Goal: Transaction & Acquisition: Purchase product/service

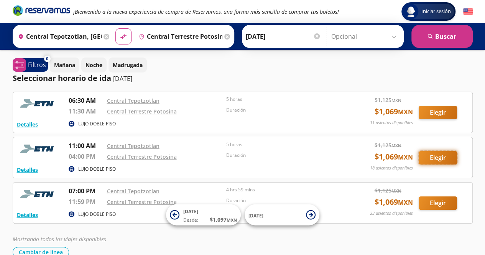
click at [443, 157] on button "Elegir" at bounding box center [437, 157] width 38 height 13
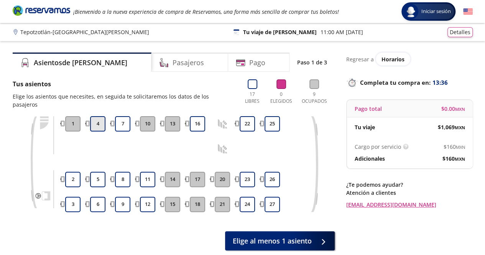
click at [95, 116] on button "4" at bounding box center [97, 123] width 15 height 15
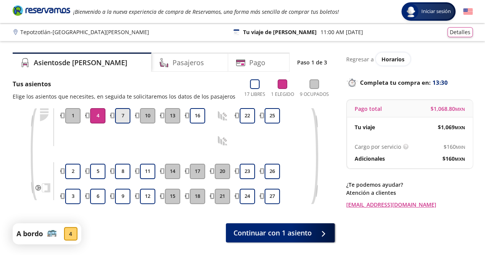
click at [123, 117] on button "7" at bounding box center [122, 115] width 15 height 15
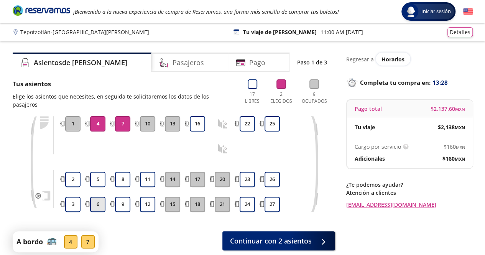
click at [97, 197] on button "6" at bounding box center [97, 204] width 15 height 15
click at [124, 197] on button "9" at bounding box center [122, 204] width 15 height 15
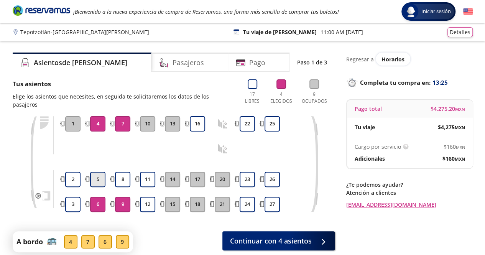
click at [94, 173] on button "5" at bounding box center [97, 179] width 15 height 15
click at [97, 174] on button "5" at bounding box center [97, 179] width 15 height 15
click at [123, 175] on button "8" at bounding box center [122, 179] width 15 height 15
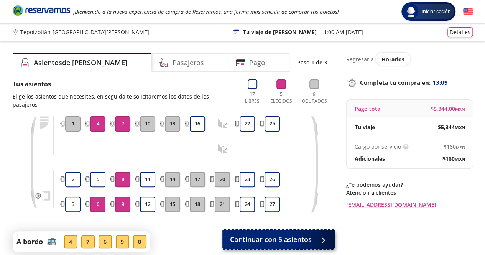
click at [254, 234] on span "Continuar con 5 asientos" at bounding box center [271, 239] width 82 height 10
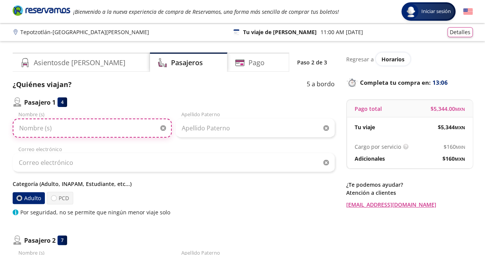
click at [53, 126] on input "Nombre (s)" at bounding box center [92, 127] width 159 height 19
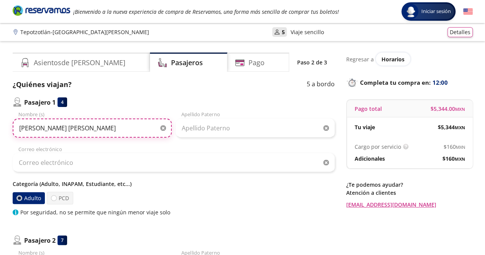
type input "[PERSON_NAME] [PERSON_NAME]"
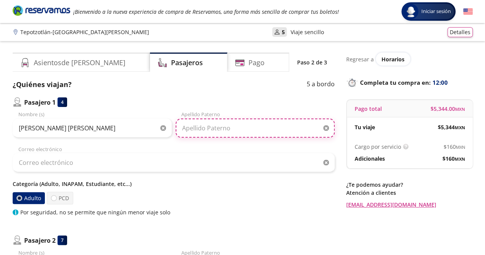
click at [194, 131] on input "Apellido Paterno" at bounding box center [254, 127] width 159 height 19
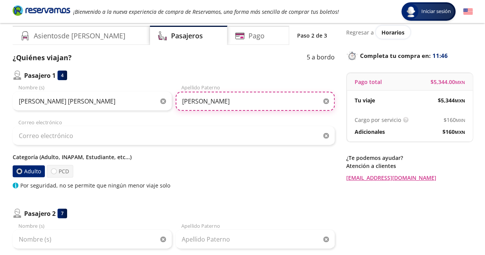
scroll to position [38, 0]
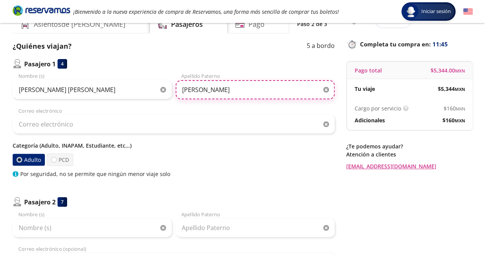
type input "[PERSON_NAME]"
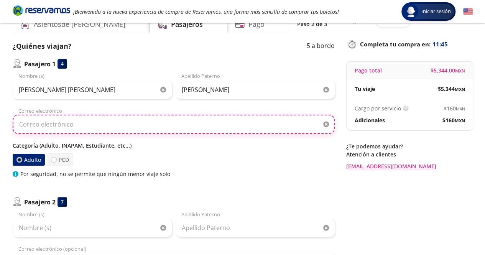
click at [46, 123] on input "Correo electrónico" at bounding box center [174, 124] width 322 height 19
type input "[EMAIL_ADDRESS][DOMAIN_NAME]"
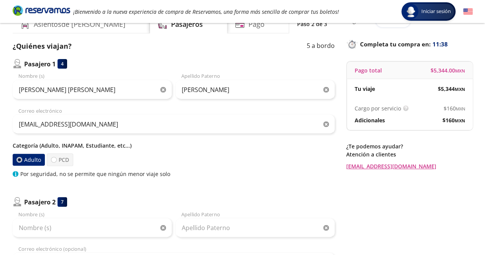
click at [29, 162] on label "Adulto" at bounding box center [29, 160] width 32 height 12
click at [22, 162] on input "Adulto" at bounding box center [19, 159] width 5 height 5
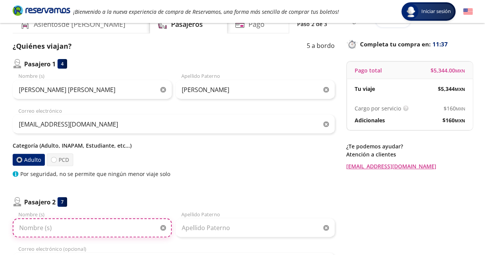
click at [26, 228] on input "Nombre (s)" at bounding box center [92, 227] width 159 height 19
type input "[PERSON_NAME]"
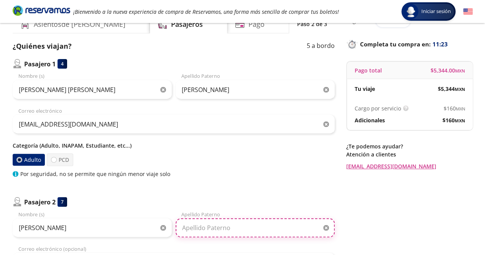
click at [192, 226] on input "Apellido Paterno" at bounding box center [254, 227] width 159 height 19
type input "G"
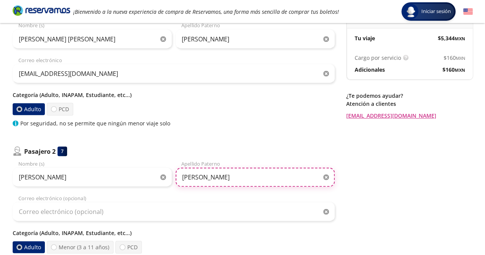
scroll to position [115, 0]
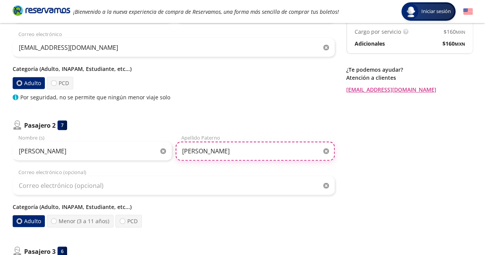
type input "[PERSON_NAME]"
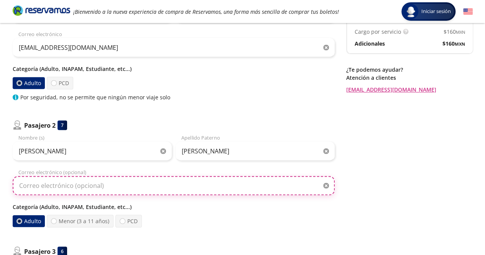
click at [36, 182] on input "Correo electrónico (opcional)" at bounding box center [174, 185] width 322 height 19
type input "[EMAIL_ADDRESS][DOMAIN_NAME]"
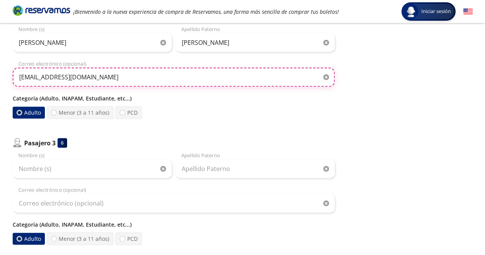
scroll to position [230, 0]
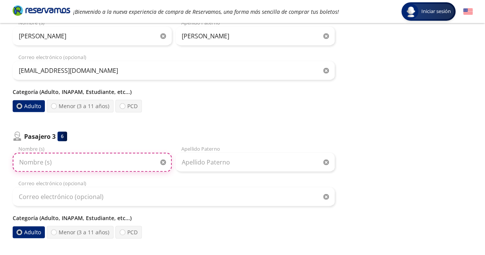
click at [50, 162] on input "Nombre (s)" at bounding box center [92, 161] width 159 height 19
type input "[PERSON_NAME]"
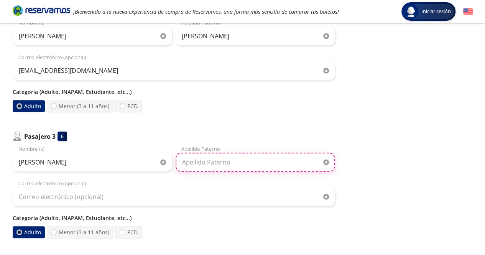
click at [196, 168] on input "Apellido Paterno" at bounding box center [254, 161] width 159 height 19
type input "[PERSON_NAME]"
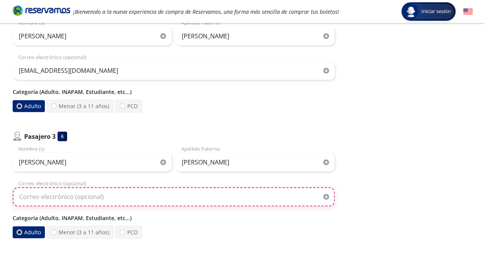
click at [53, 196] on input "Correo electrónico (opcional)" at bounding box center [174, 196] width 322 height 19
type input "[EMAIL_ADDRESS][DOMAIN_NAME]"
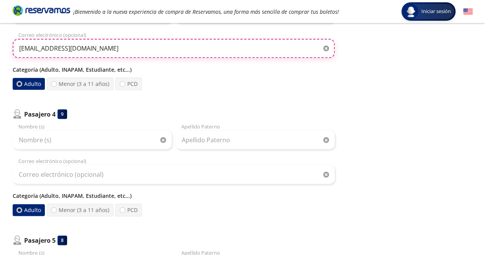
scroll to position [383, 0]
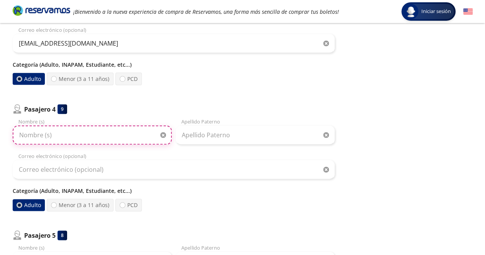
click at [35, 137] on input "Nombre (s)" at bounding box center [92, 134] width 159 height 19
type input "[PERSON_NAME]"
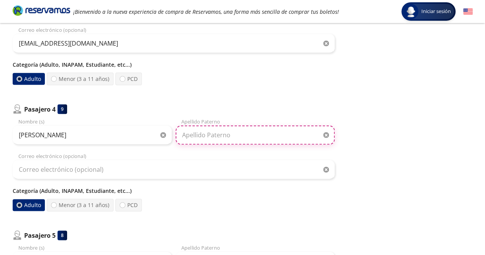
click at [186, 137] on input "Apellido Paterno" at bounding box center [254, 134] width 159 height 19
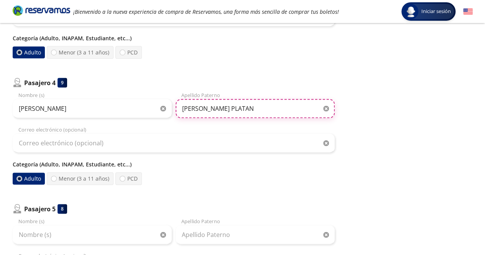
scroll to position [421, 0]
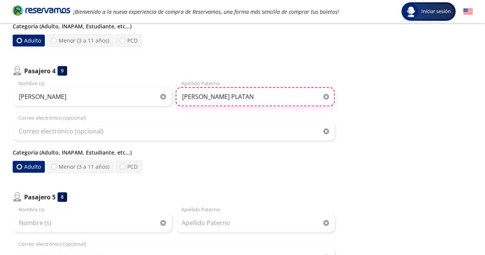
type input "[PERSON_NAME] PLATAN"
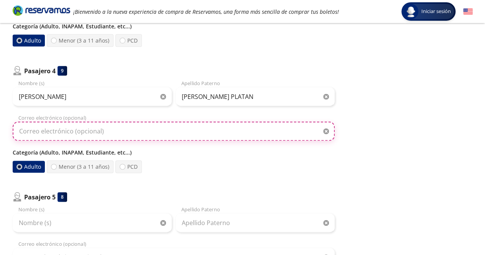
click at [56, 132] on input "Correo electrónico (opcional)" at bounding box center [174, 130] width 322 height 19
type input "[EMAIL_ADDRESS][DOMAIN_NAME]"
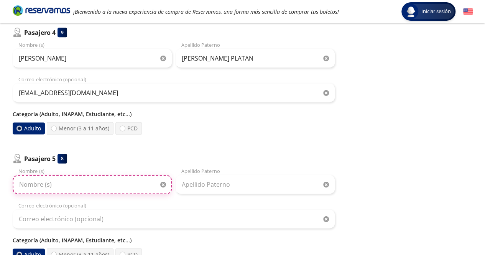
click at [44, 185] on input "Nombre (s)" at bounding box center [92, 184] width 159 height 19
type input "[PERSON_NAME]"
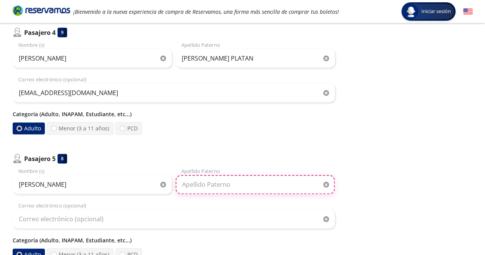
click at [204, 181] on input "Apellido Paterno" at bounding box center [254, 184] width 159 height 19
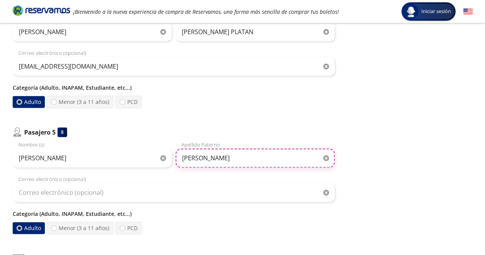
scroll to position [498, 0]
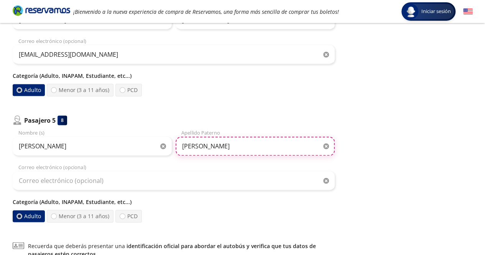
type input "[PERSON_NAME]"
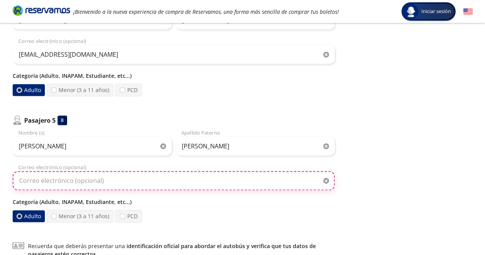
click at [33, 174] on input "Correo electrónico (opcional)" at bounding box center [174, 180] width 322 height 19
type input "[EMAIL_ADDRESS][DOMAIN_NAME]"
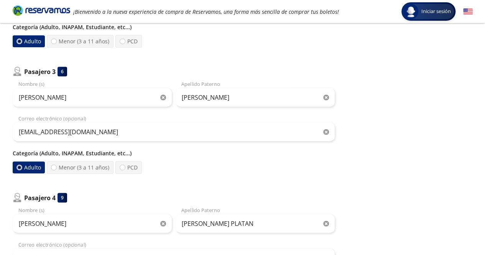
scroll to position [307, 0]
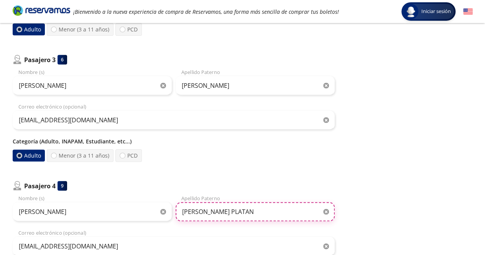
click at [210, 211] on input "[PERSON_NAME] PLATAN" at bounding box center [254, 211] width 159 height 19
click at [216, 210] on input "[PERSON_NAME] PATAN" at bounding box center [254, 211] width 159 height 19
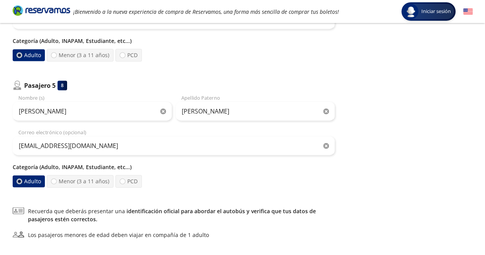
scroll to position [575, 0]
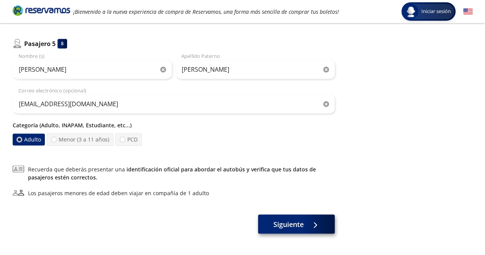
type input "[PERSON_NAME]"
click at [277, 226] on span "Siguiente" at bounding box center [288, 224] width 30 height 10
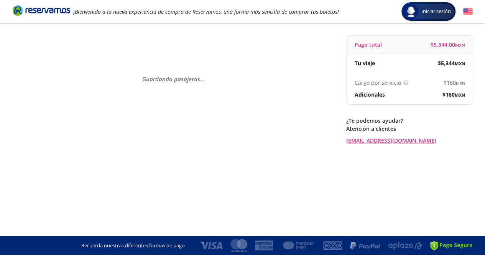
scroll to position [0, 0]
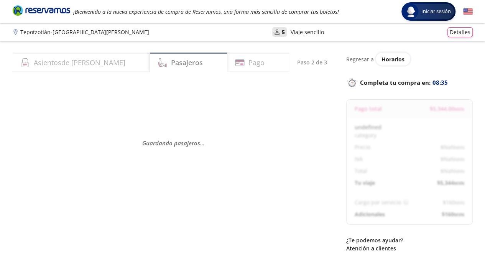
select select "MX"
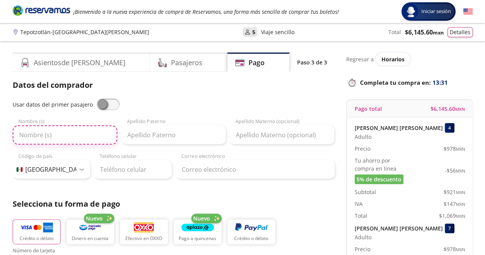
click at [34, 136] on input "Nombre (s)" at bounding box center [65, 134] width 105 height 19
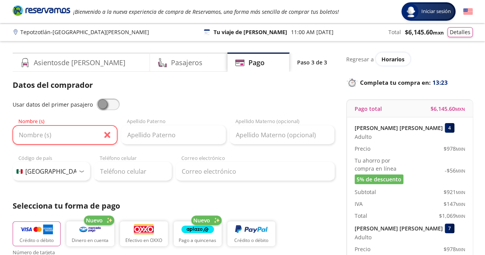
click at [213, 198] on div "Datos del comprador Usar datos del primer pasajero Nombre (s) Apellido [PERSON_…" at bounding box center [174, 253] width 322 height 349
click at [35, 139] on input "Nombre (s)" at bounding box center [65, 134] width 105 height 19
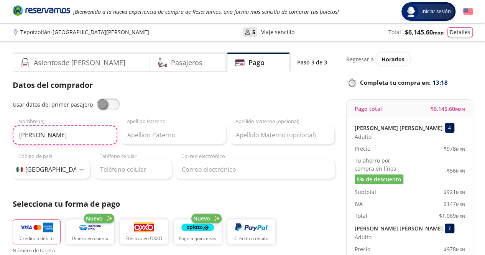
type input "[PERSON_NAME]"
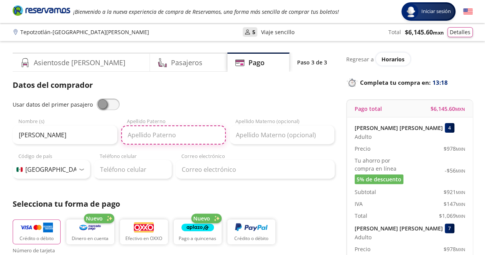
click at [138, 138] on input "Apellido Paterno" at bounding box center [173, 134] width 105 height 19
type input "CORONA"
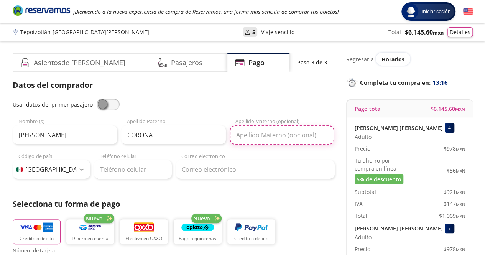
click at [275, 138] on input "Apellido Materno (opcional)" at bounding box center [282, 134] width 105 height 19
click at [251, 136] on input "Apellido Materno (opcional)" at bounding box center [282, 134] width 105 height 19
type input "[PERSON_NAME]"
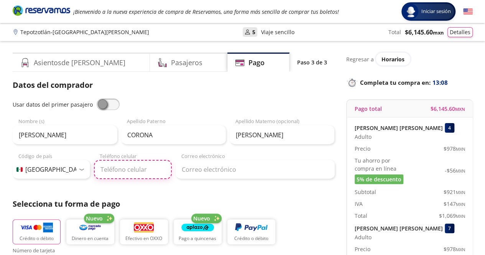
click at [118, 171] on input "Teléfono celular" at bounding box center [133, 169] width 78 height 19
type input "55 1900 5285"
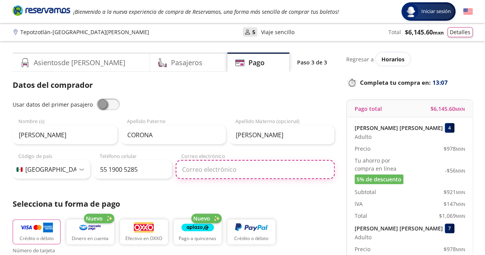
type input "[EMAIL_ADDRESS][DOMAIN_NAME]"
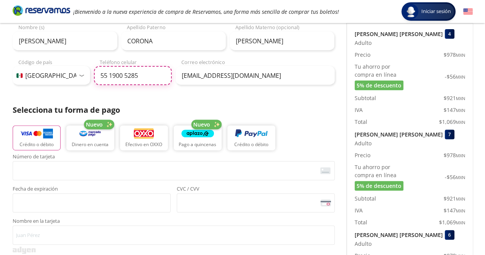
scroll to position [77, 0]
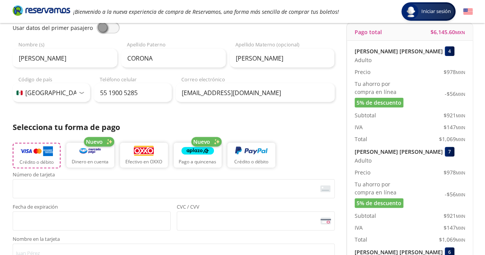
click at [38, 154] on img "button" at bounding box center [36, 150] width 33 height 11
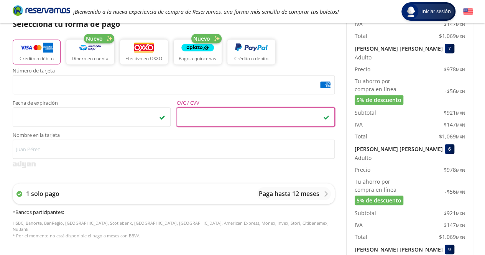
scroll to position [192, 0]
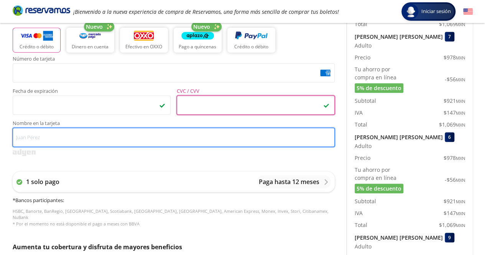
click at [26, 137] on input "Nombre en la tarjeta" at bounding box center [174, 137] width 322 height 19
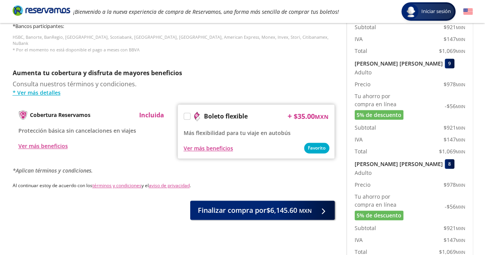
scroll to position [383, 0]
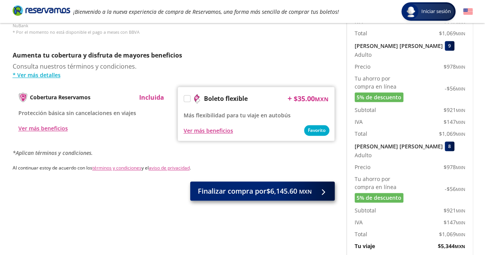
type input "[PERSON_NAME]"
click at [259, 187] on span "Finalizar compra por $6,145.60 MXN" at bounding box center [255, 191] width 114 height 10
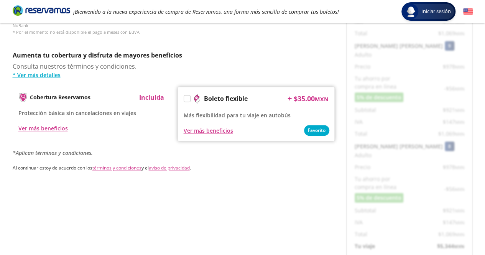
scroll to position [0, 0]
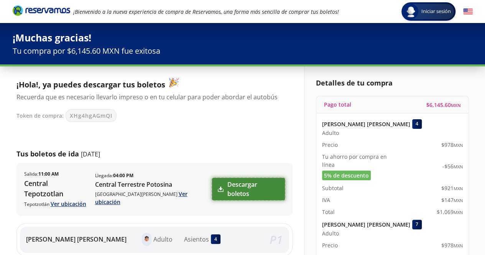
click at [244, 182] on link "Descargar boletos" at bounding box center [248, 189] width 73 height 22
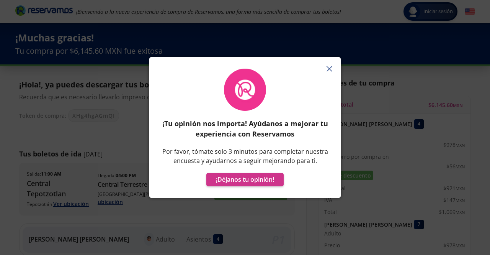
click at [330, 65] on button "button" at bounding box center [329, 68] width 11 height 11
